Goal: Navigation & Orientation: Find specific page/section

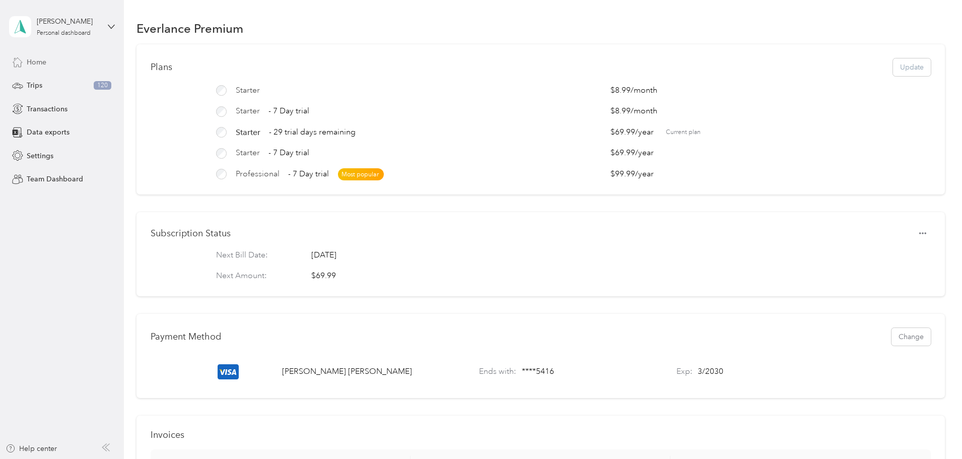
click at [43, 60] on span "Home" at bounding box center [37, 62] width 20 height 11
